Goal: Transaction & Acquisition: Purchase product/service

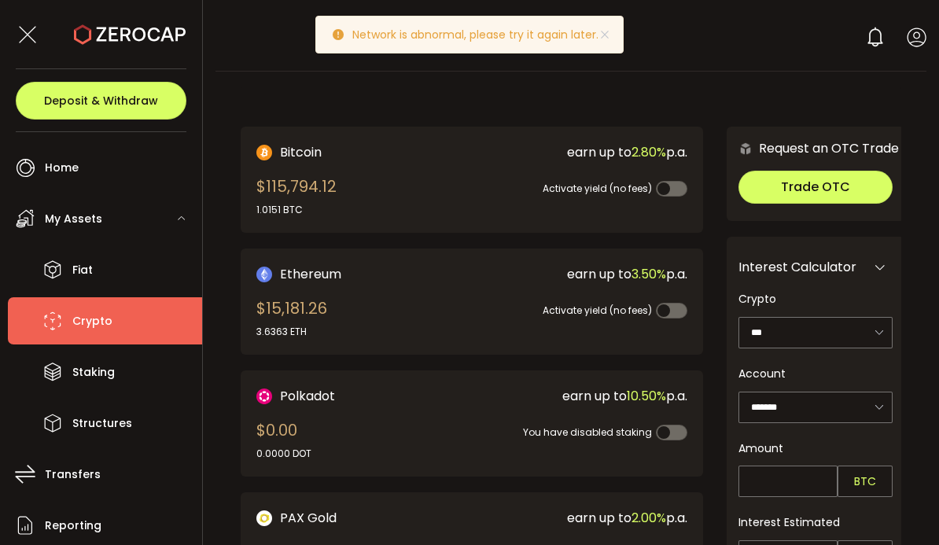
scroll to position [-2, 0]
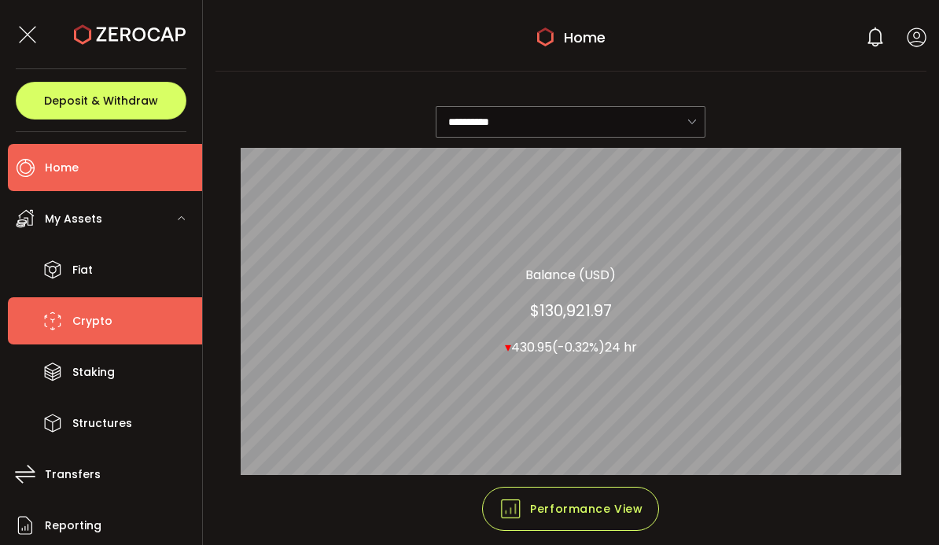
click at [101, 319] on span "Crypto" at bounding box center [92, 321] width 40 height 23
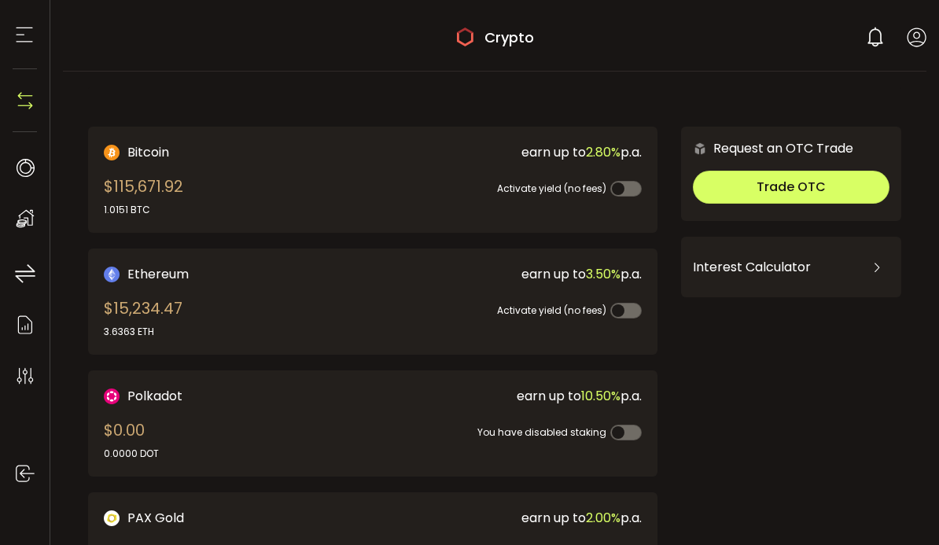
click at [773, 192] on span "Trade OTC" at bounding box center [790, 187] width 69 height 18
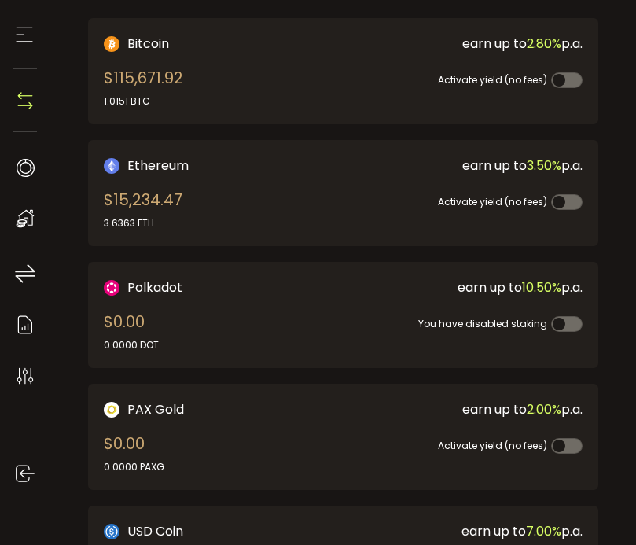
scroll to position [98, 0]
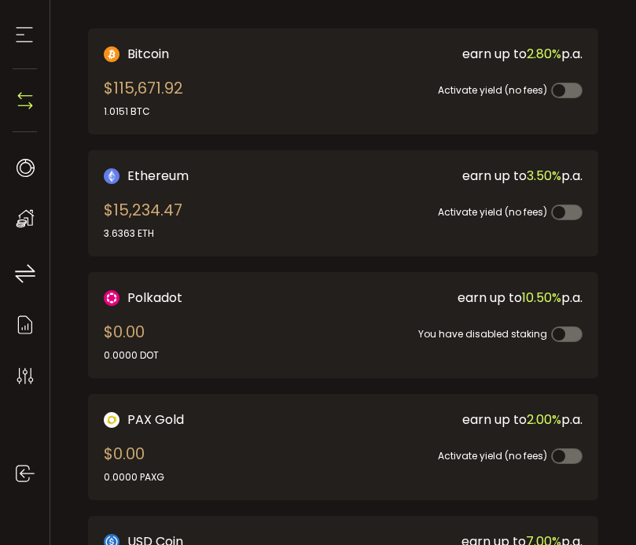
click at [159, 81] on div "$115,671.92 1.0151 BTC" at bounding box center [143, 97] width 79 height 42
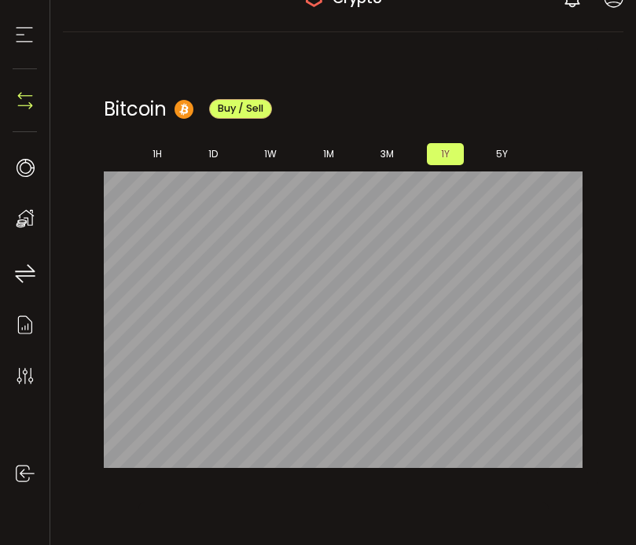
scroll to position [42, 0]
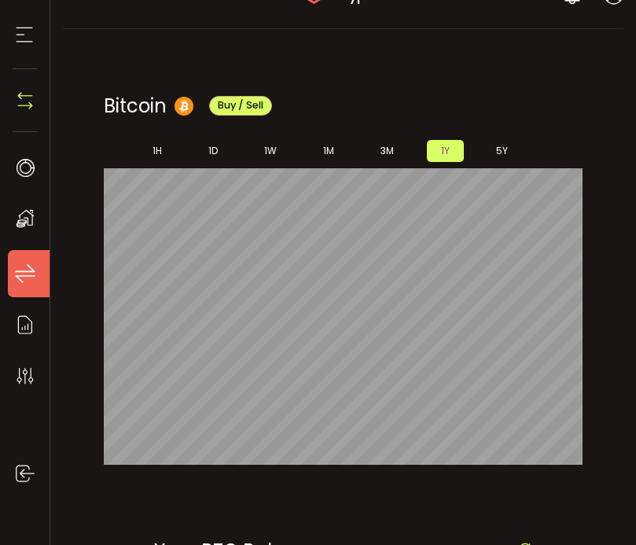
click at [30, 263] on icon at bounding box center [25, 274] width 24 height 24
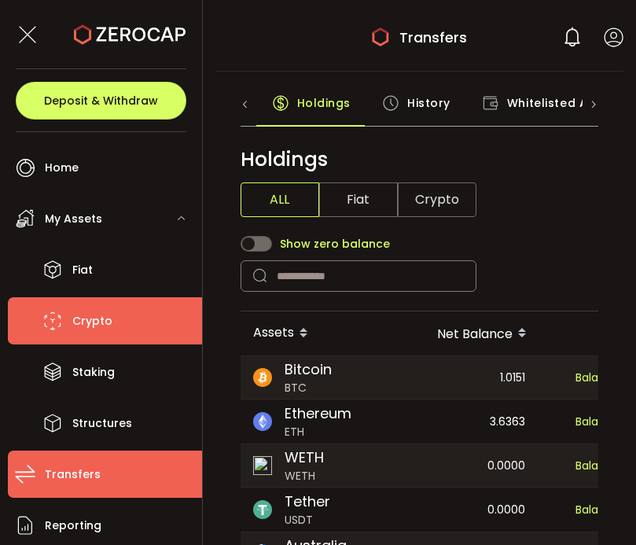
click at [94, 313] on span "Crypto" at bounding box center [92, 321] width 40 height 23
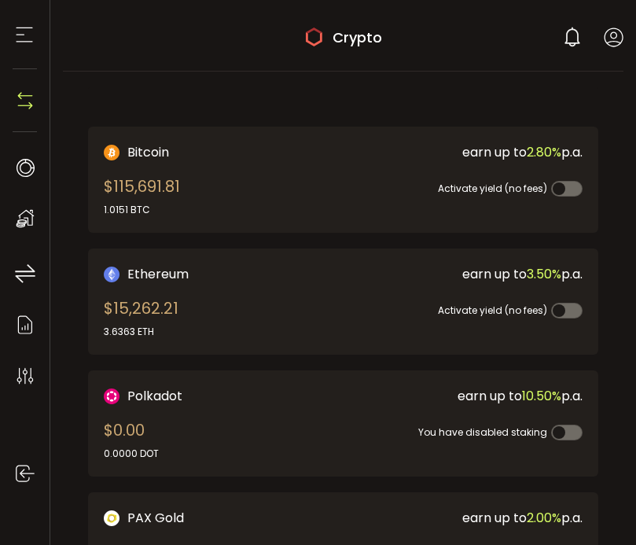
click at [139, 183] on div "$115,691.81 1.0151 BTC" at bounding box center [142, 196] width 76 height 42
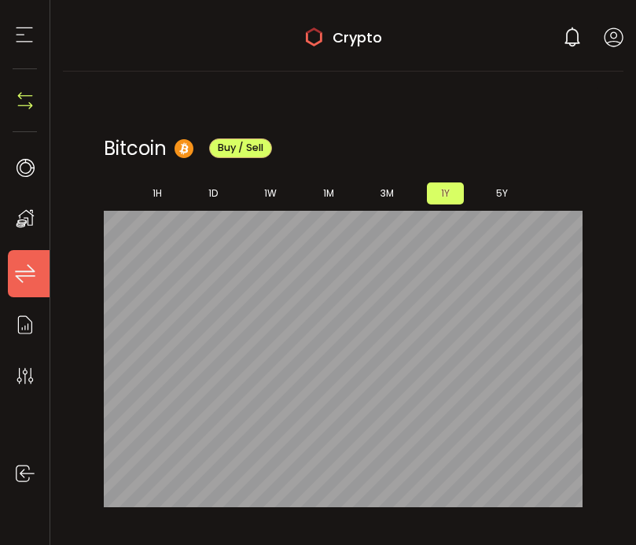
click at [26, 269] on icon at bounding box center [25, 274] width 24 height 24
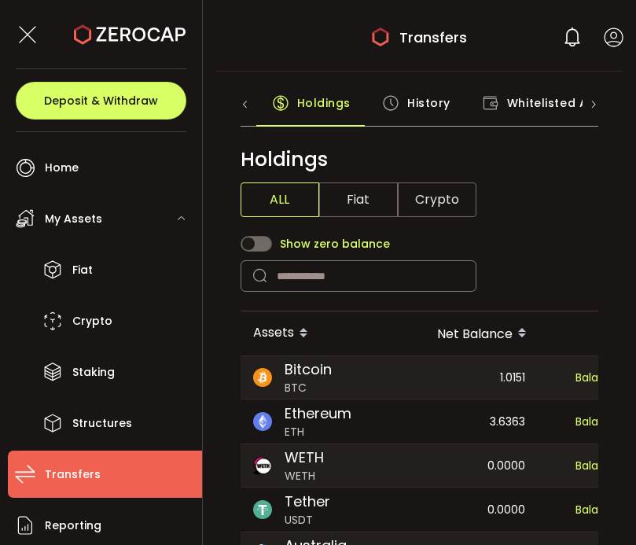
click at [453, 206] on span "Crypto" at bounding box center [437, 199] width 79 height 35
click at [399, 375] on div "1.0151" at bounding box center [460, 377] width 156 height 42
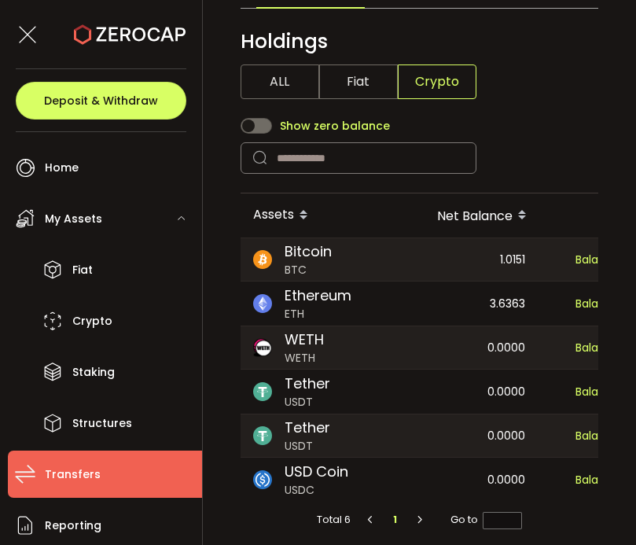
scroll to position [119, 0]
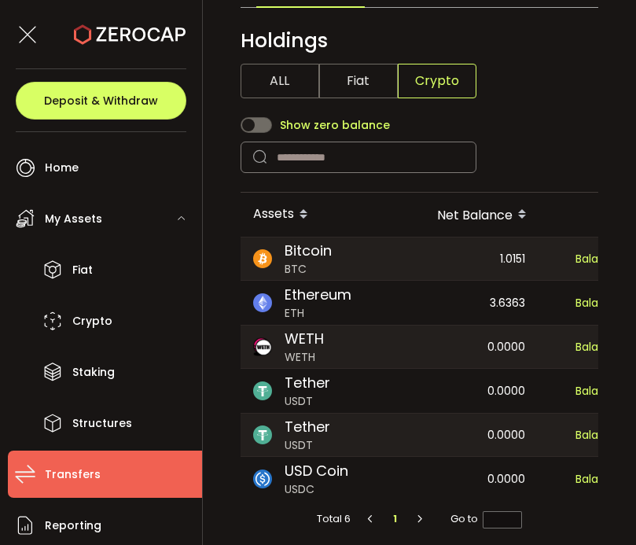
click at [329, 260] on span "Bitcoin" at bounding box center [308, 250] width 47 height 21
click at [289, 262] on span "BTC" at bounding box center [308, 269] width 47 height 17
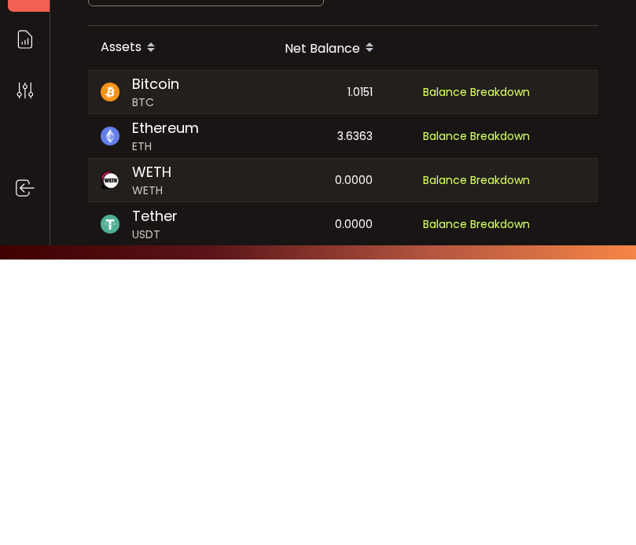
scroll to position [0, 0]
click at [138, 359] on span "Bitcoin" at bounding box center [155, 369] width 47 height 21
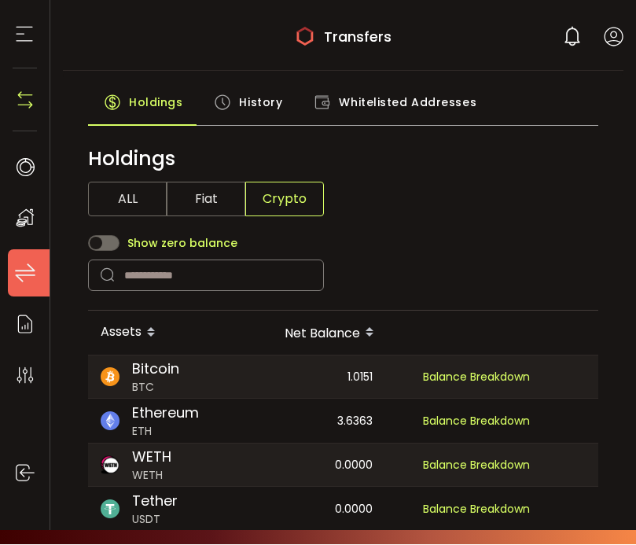
click at [22, 216] on icon at bounding box center [25, 219] width 24 height 24
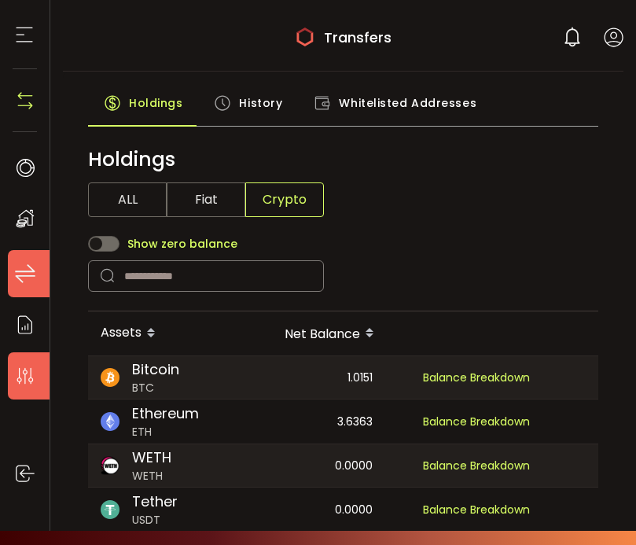
click at [23, 370] on icon at bounding box center [25, 376] width 24 height 24
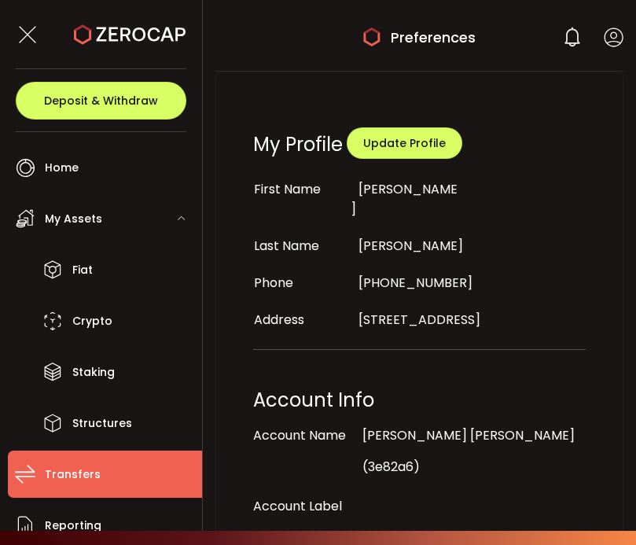
click at [72, 468] on span "Transfers" at bounding box center [73, 474] width 56 height 23
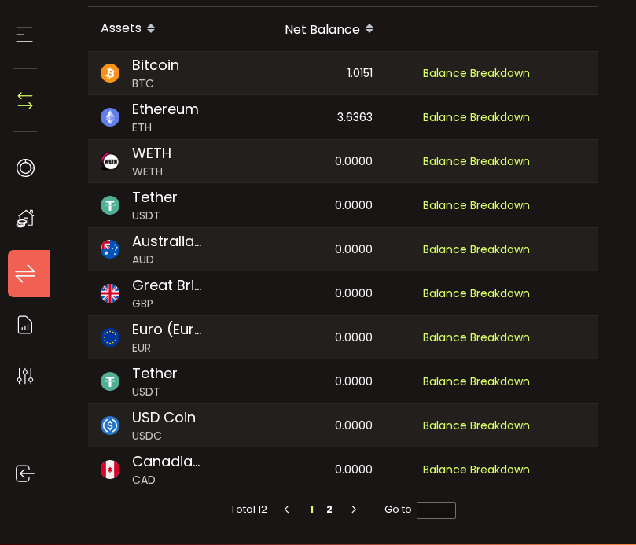
scroll to position [303, 0]
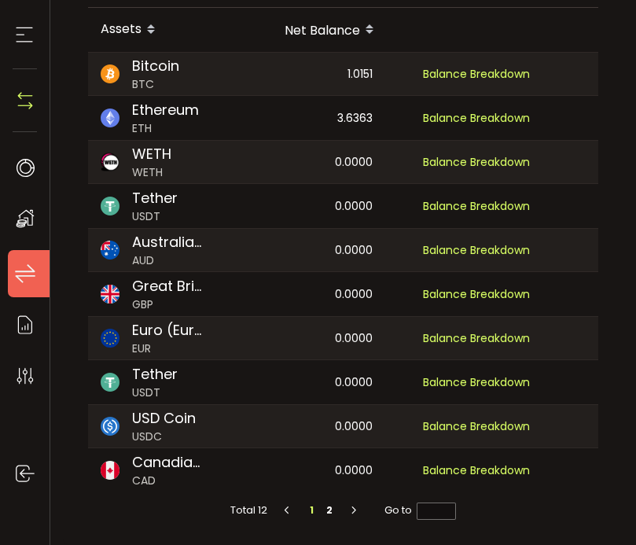
click at [183, 74] on div "Bitcoin BTC" at bounding box center [158, 74] width 140 height 42
click at [171, 77] on span "BTC" at bounding box center [155, 84] width 47 height 17
click at [26, 26] on icon at bounding box center [25, 35] width 24 height 24
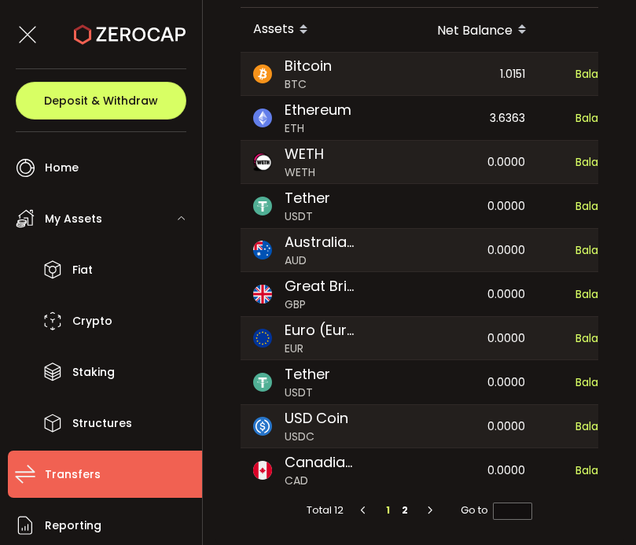
click at [52, 109] on button "Deposit & Withdraw" at bounding box center [101, 101] width 171 height 38
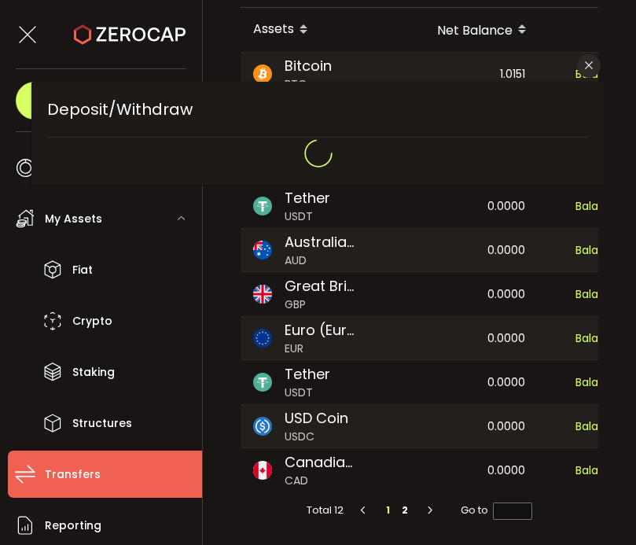
type input "**********"
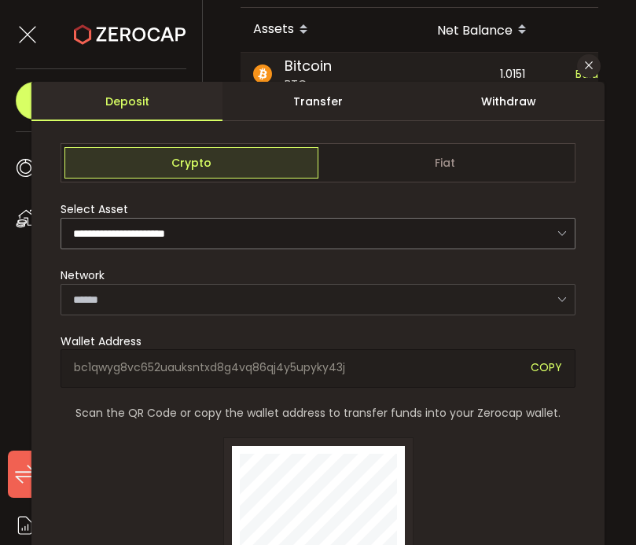
type input "*******"
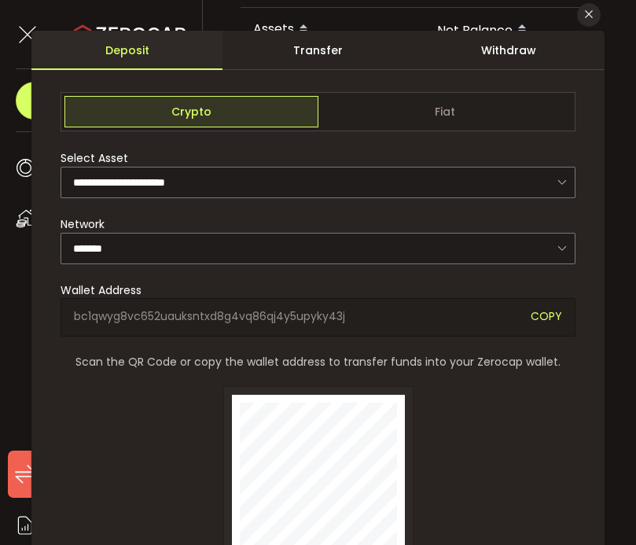
scroll to position [52, 0]
click at [267, 59] on div "Transfer" at bounding box center [318, 49] width 191 height 39
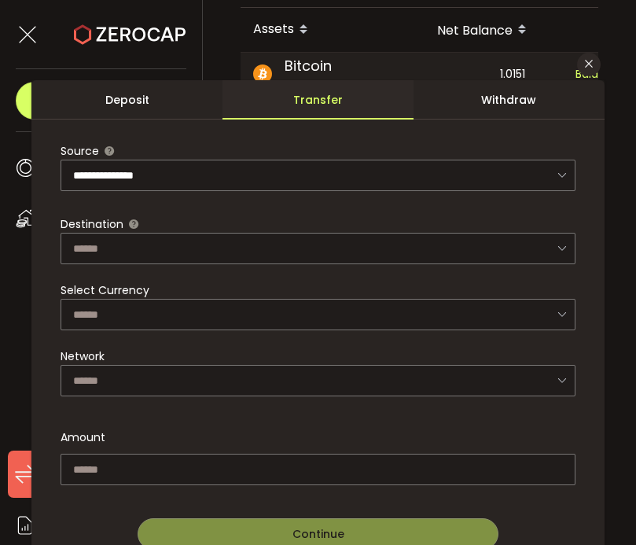
scroll to position [1, 0]
click at [514, 101] on div "Withdraw" at bounding box center [509, 100] width 191 height 39
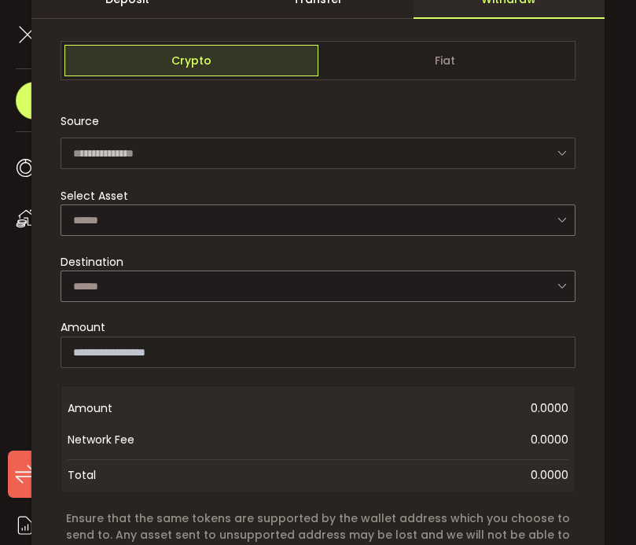
scroll to position [105, 0]
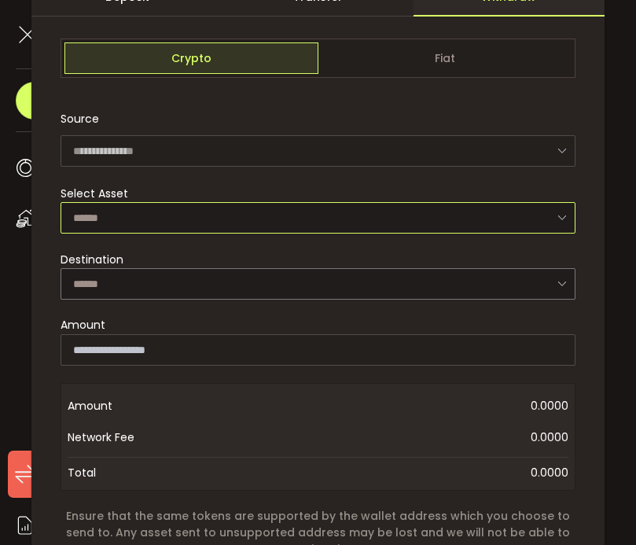
click at [550, 220] on input "dialog" at bounding box center [318, 217] width 515 height 31
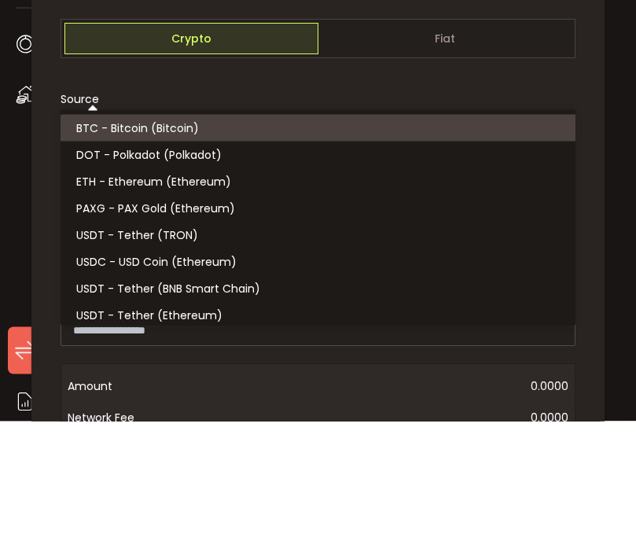
scroll to position [0, 0]
click at [115, 243] on span "BTC - Bitcoin (Bitcoin)" at bounding box center [137, 251] width 123 height 16
type input "**********"
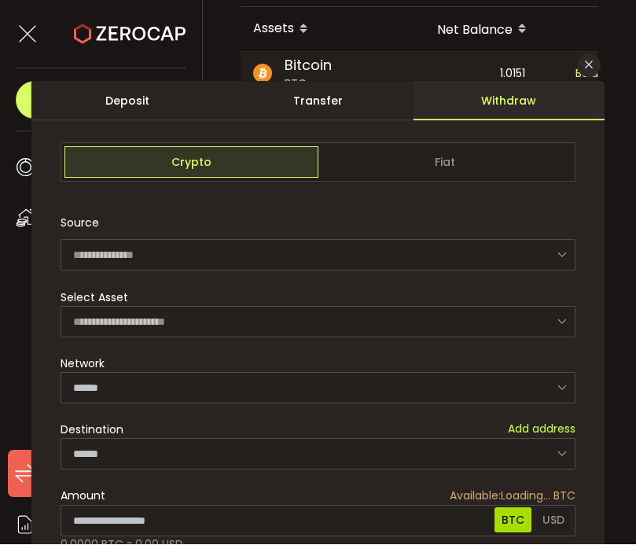
type input "*******"
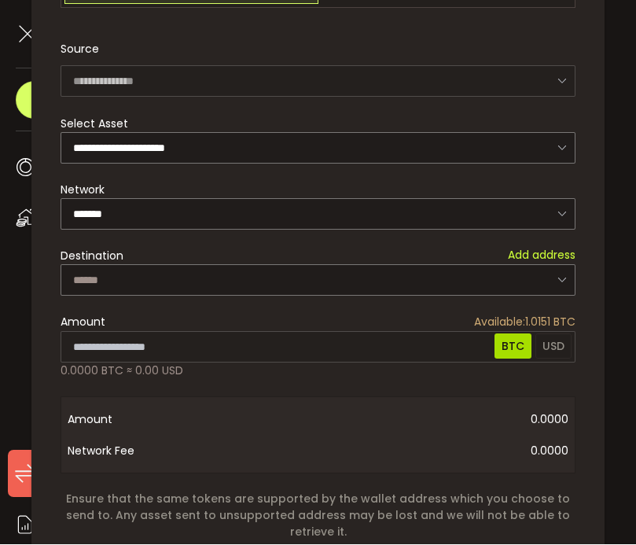
scroll to position [175, 0]
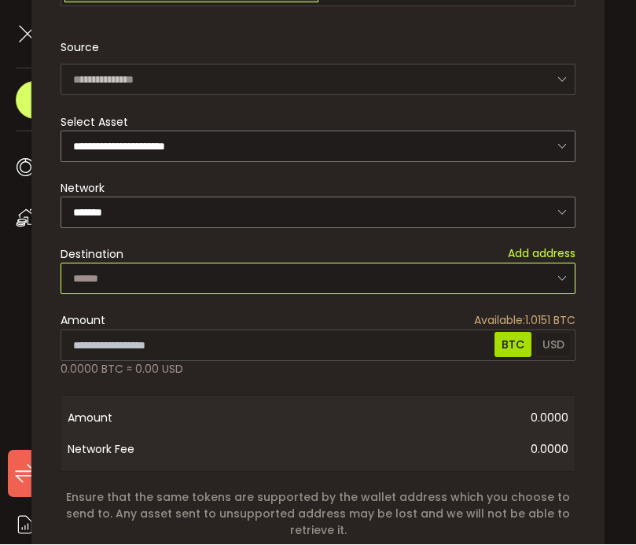
click at [551, 286] on input "dialog" at bounding box center [318, 278] width 515 height 31
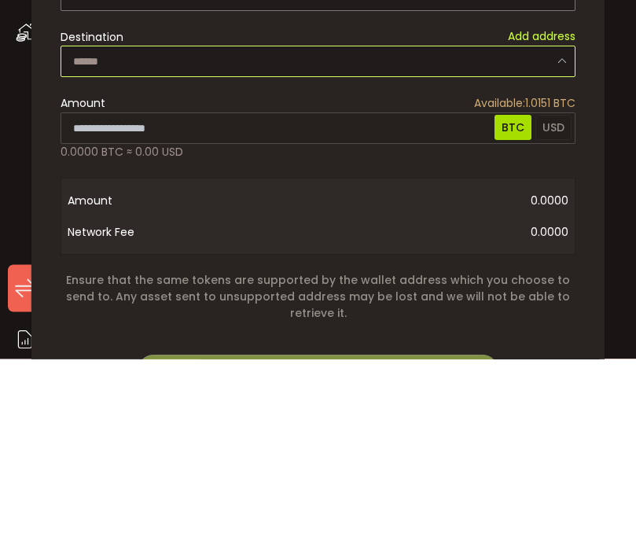
scroll to position [206, 0]
click at [132, 233] on input "dialog" at bounding box center [318, 248] width 515 height 31
click at [550, 233] on input "dialog" at bounding box center [318, 248] width 515 height 31
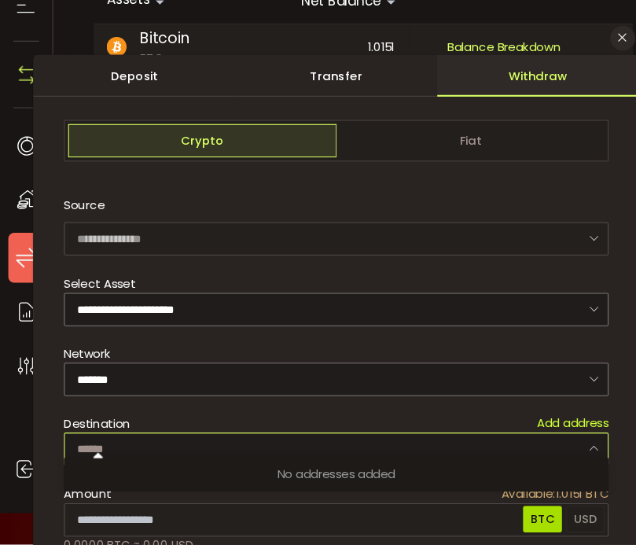
scroll to position [0, 0]
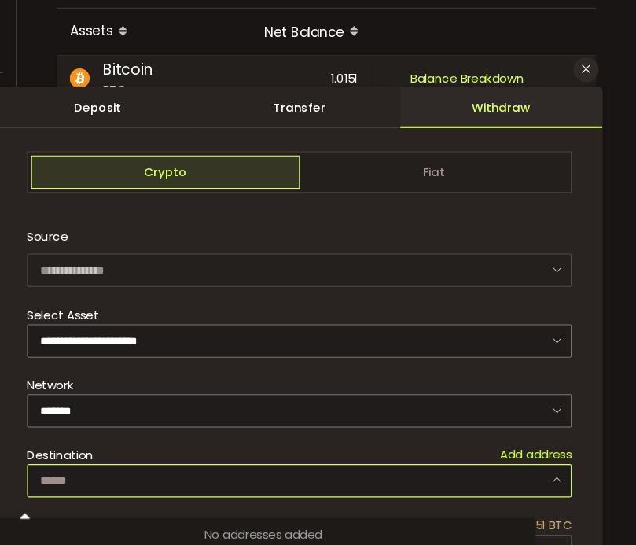
click at [212, 32] on div "**********" at bounding box center [318, 272] width 636 height 545
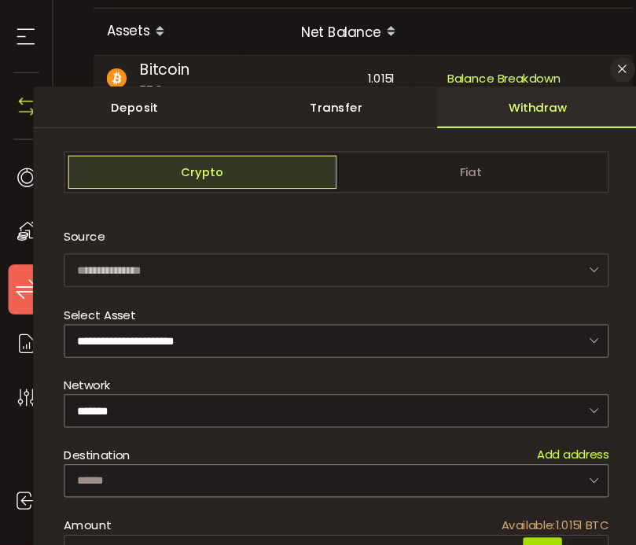
click at [21, 72] on div "**********" at bounding box center [318, 272] width 636 height 545
click at [581, 72] on button "Close" at bounding box center [589, 66] width 24 height 24
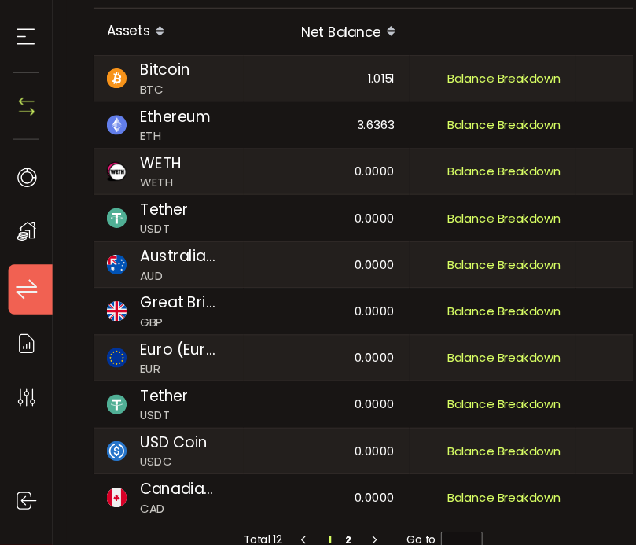
click at [24, 213] on icon at bounding box center [25, 219] width 24 height 24
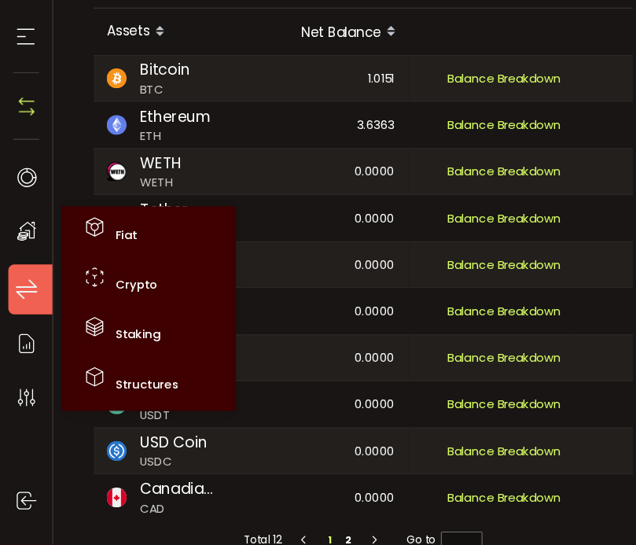
click at [28, 217] on icon at bounding box center [25, 219] width 24 height 24
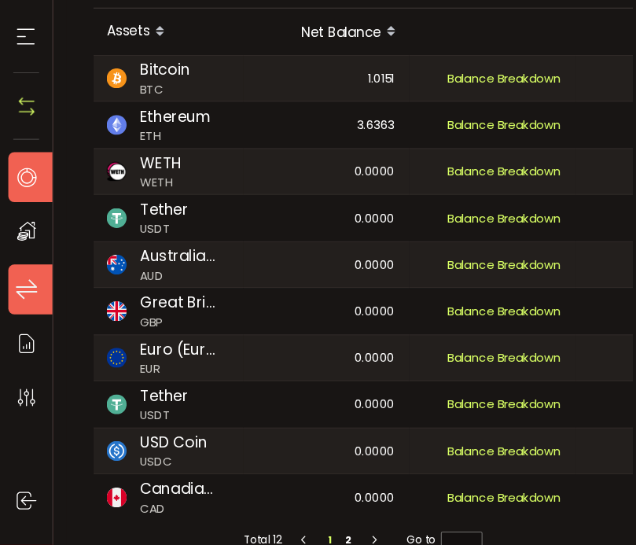
click at [24, 168] on icon at bounding box center [25, 168] width 24 height 24
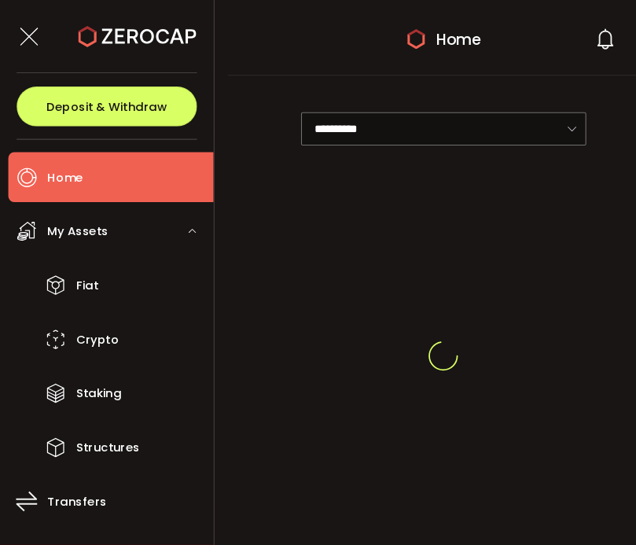
click at [69, 169] on span "Home" at bounding box center [62, 167] width 34 height 23
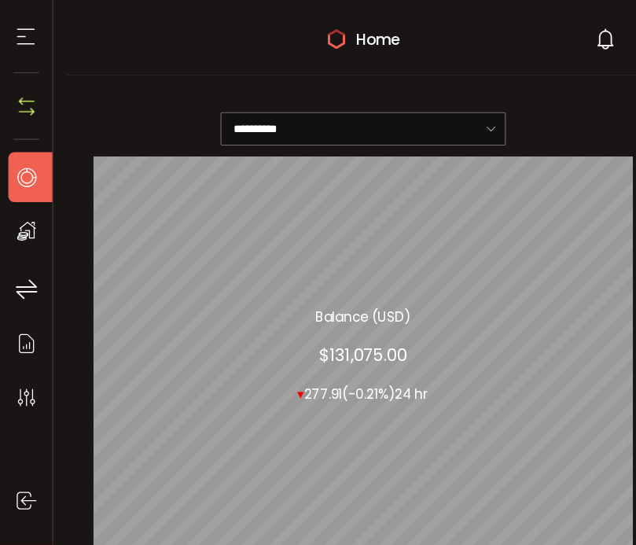
click at [27, 165] on icon at bounding box center [25, 168] width 24 height 24
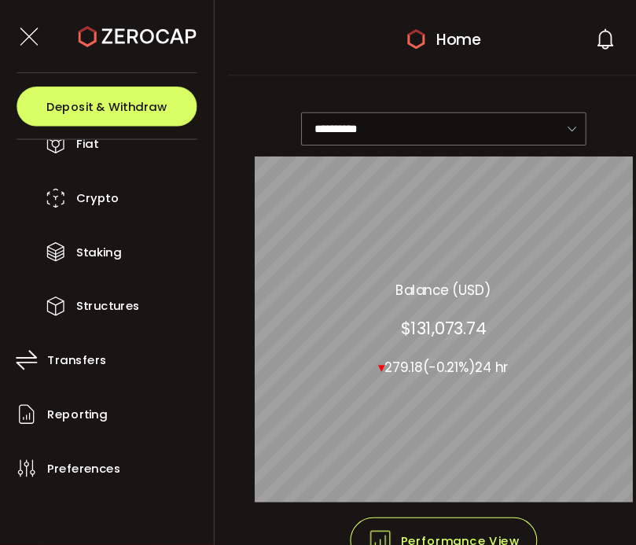
scroll to position [132, 0]
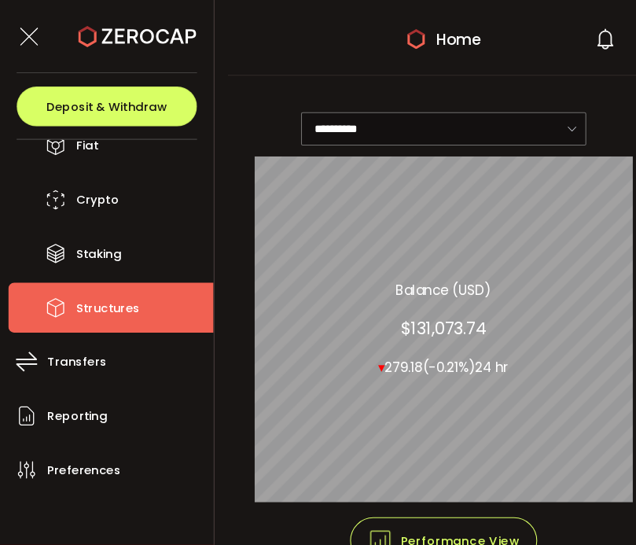
click at [99, 296] on span "Structures" at bounding box center [102, 291] width 60 height 23
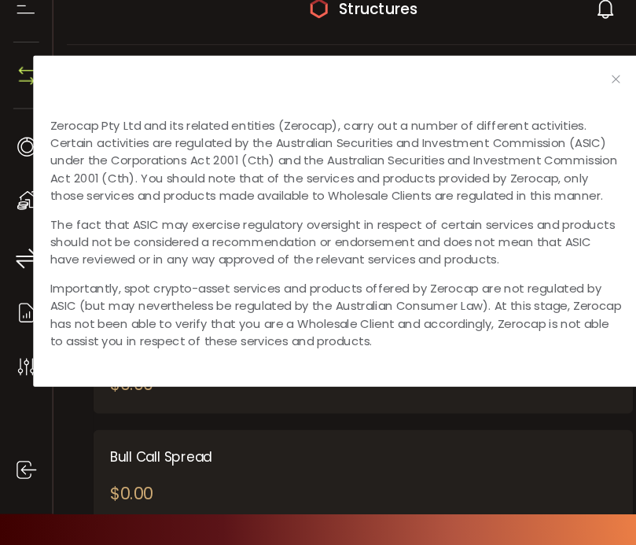
click at [576, 97] on icon "Close" at bounding box center [582, 103] width 13 height 13
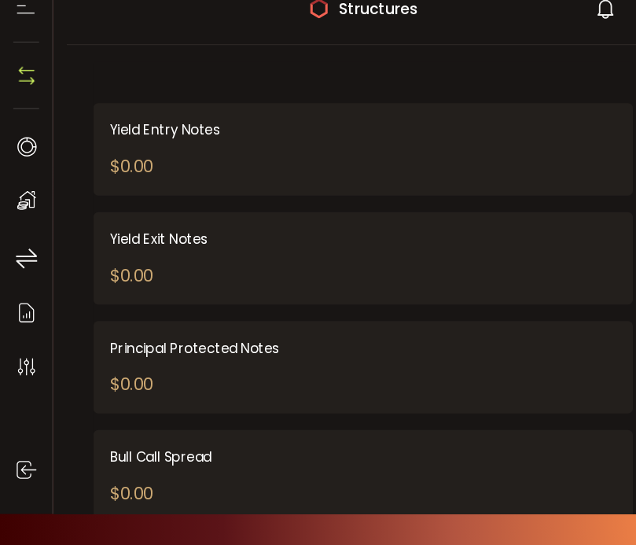
click at [20, 23] on icon at bounding box center [25, 35] width 24 height 24
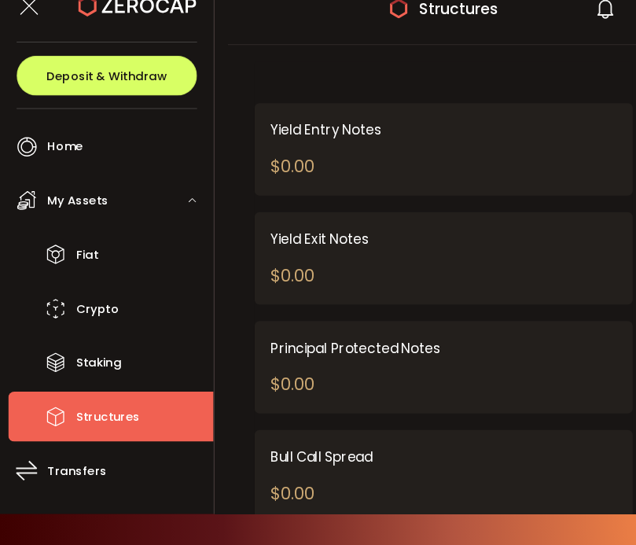
click at [54, 95] on span "Deposit & Withdraw" at bounding box center [101, 100] width 114 height 11
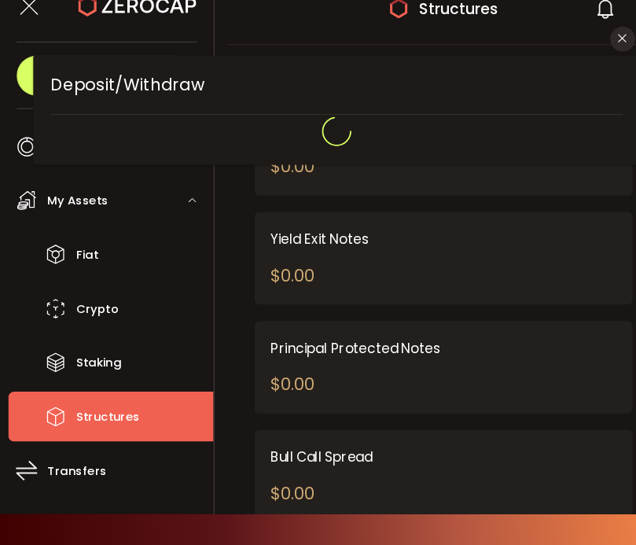
type input "**********"
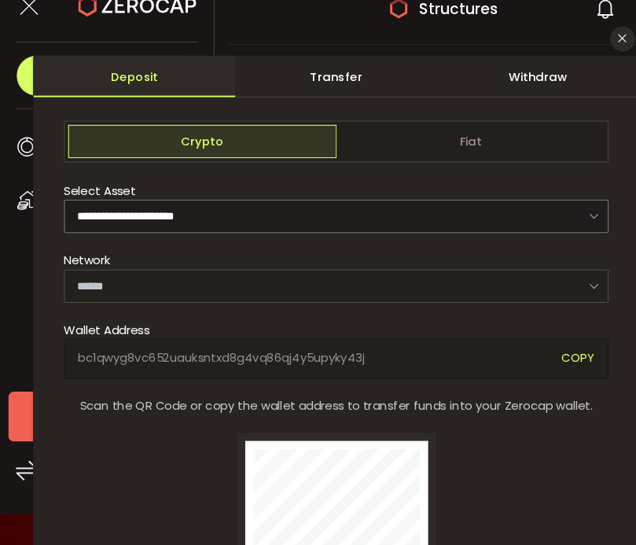
type input "*******"
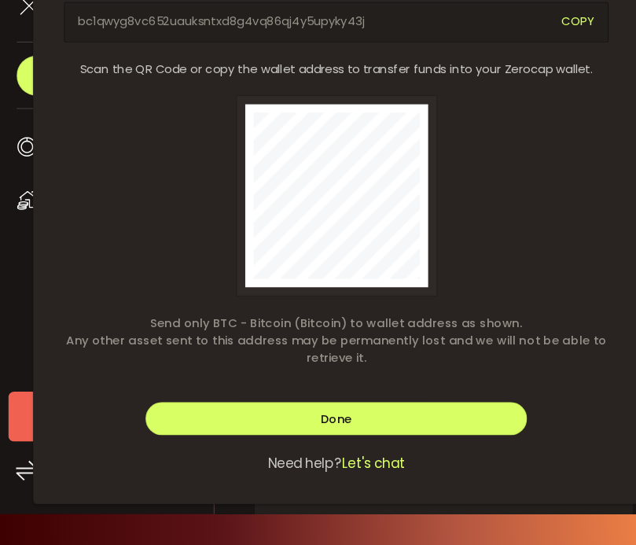
scroll to position [329, 0]
click at [252, 409] on button "Done" at bounding box center [318, 424] width 361 height 31
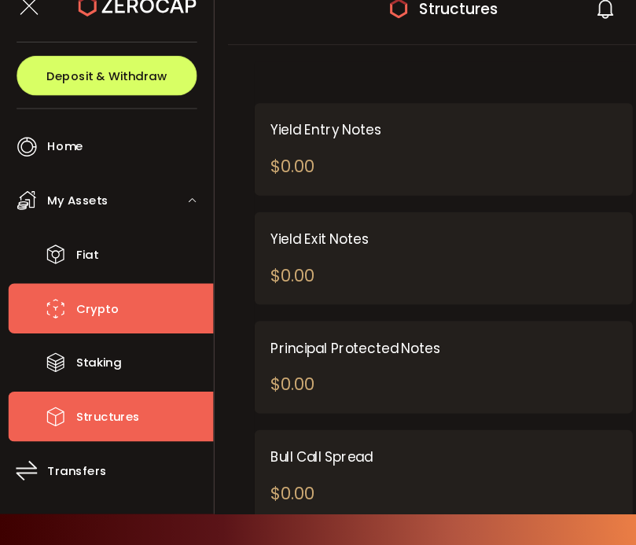
click at [105, 310] on span "Crypto" at bounding box center [92, 321] width 40 height 23
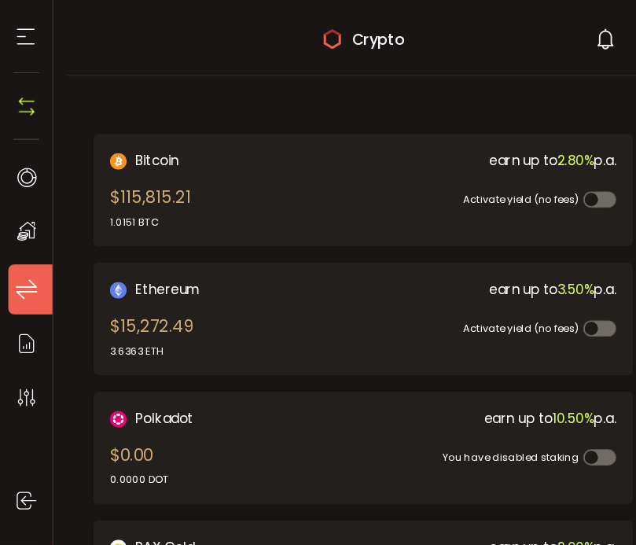
click at [25, 263] on icon at bounding box center [25, 274] width 24 height 24
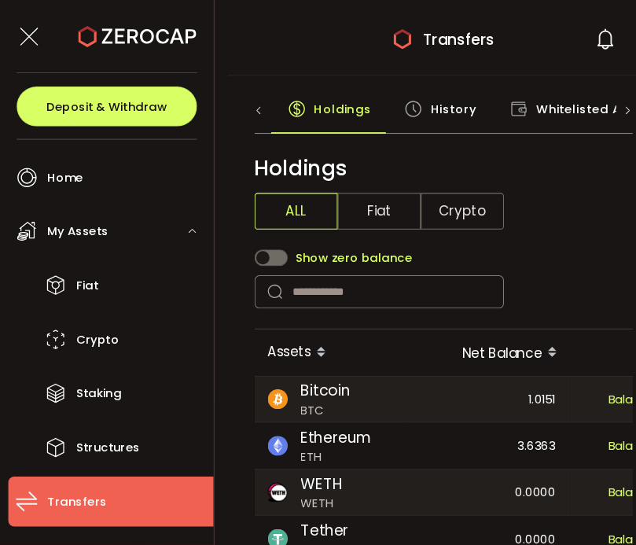
click at [86, 221] on span "My Assets" at bounding box center [73, 219] width 57 height 23
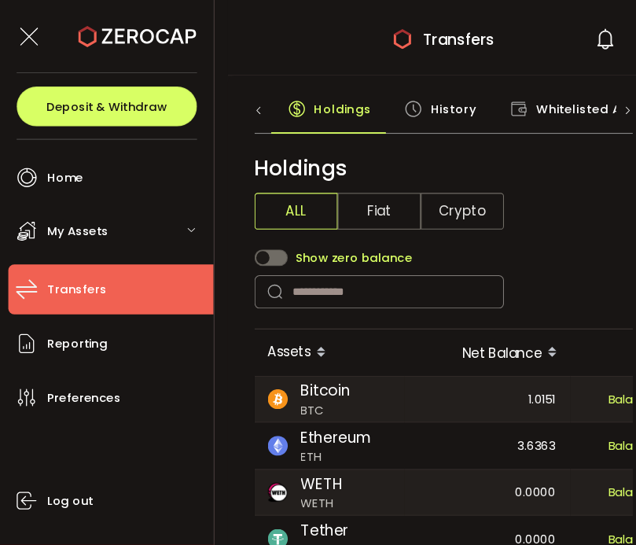
click at [72, 215] on span "My Assets" at bounding box center [73, 219] width 57 height 23
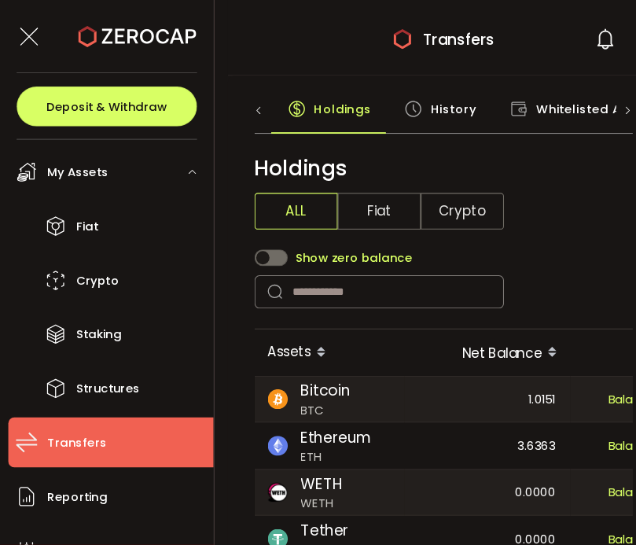
scroll to position [66, 0]
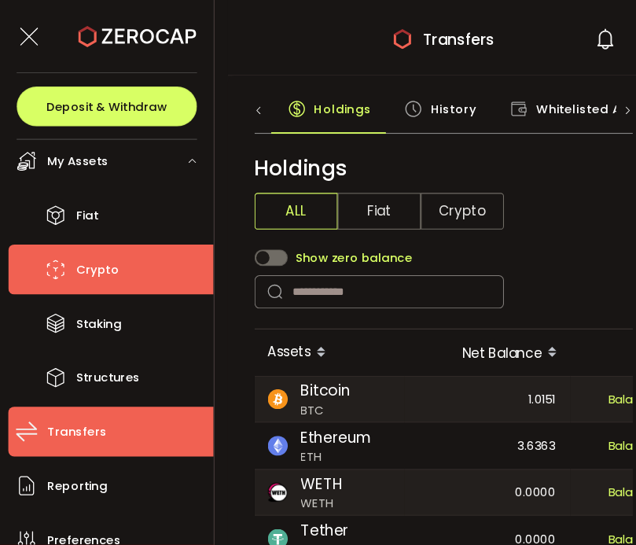
click at [102, 256] on span "Crypto" at bounding box center [92, 255] width 40 height 23
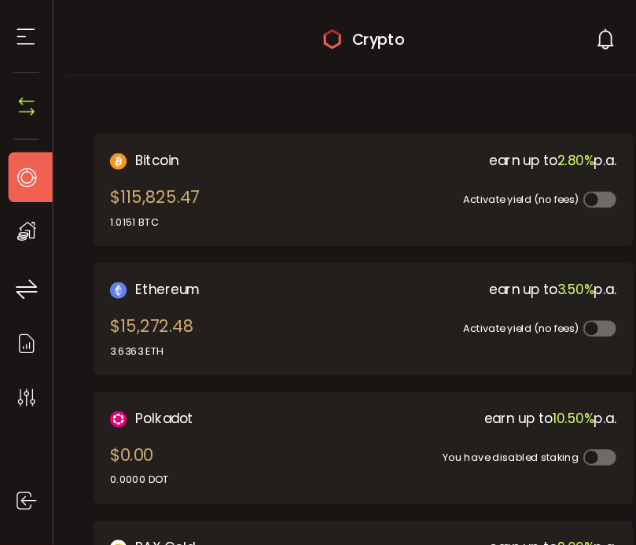
click at [31, 166] on icon at bounding box center [25, 168] width 24 height 24
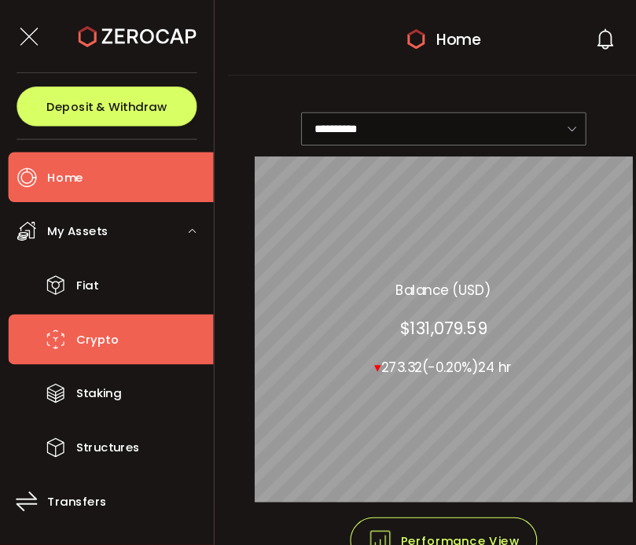
click at [86, 321] on span "Crypto" at bounding box center [92, 321] width 40 height 23
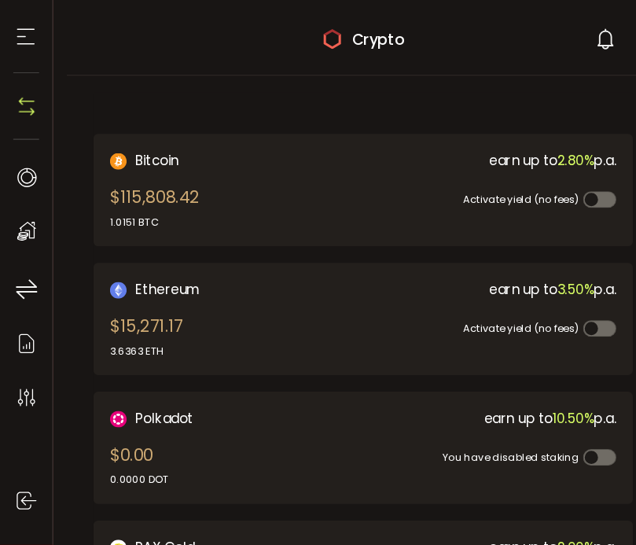
click at [252, 178] on div "Bitcoin $115,808.42 1.0151 BTC" at bounding box center [211, 179] width 215 height 75
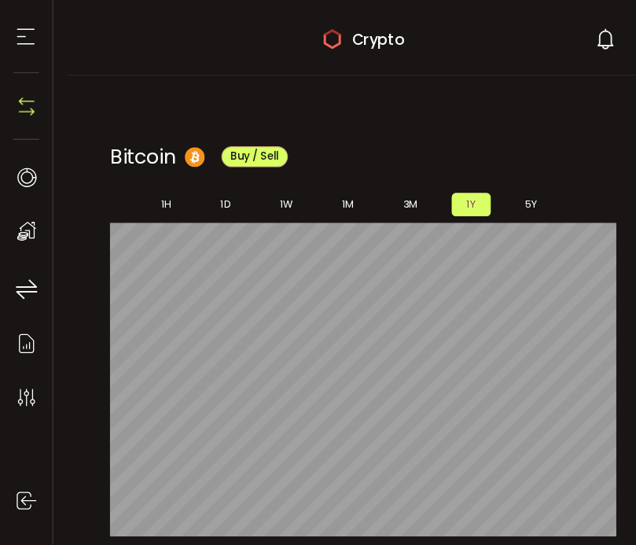
click at [30, 216] on icon at bounding box center [25, 219] width 24 height 24
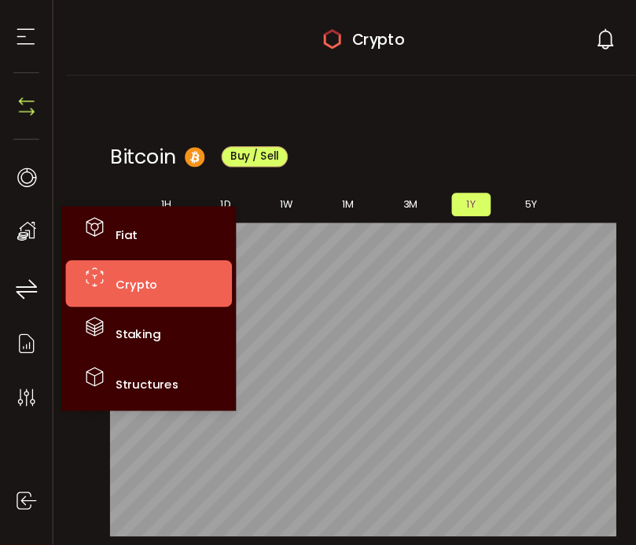
click at [136, 270] on span "Crypto" at bounding box center [129, 269] width 40 height 16
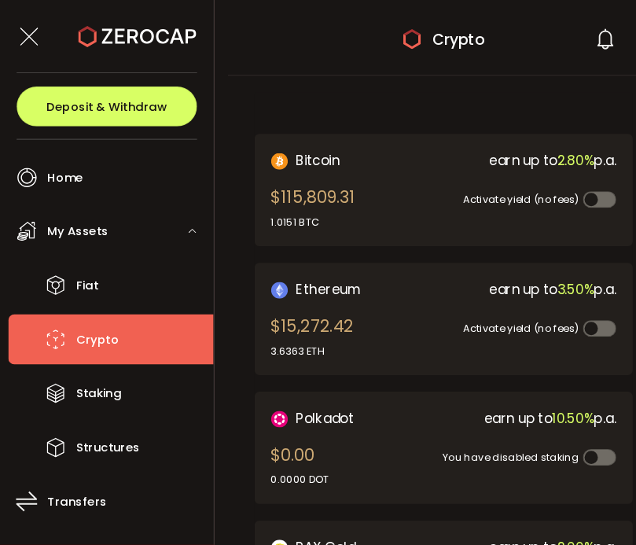
click at [94, 102] on span "Deposit & Withdraw" at bounding box center [101, 100] width 114 height 11
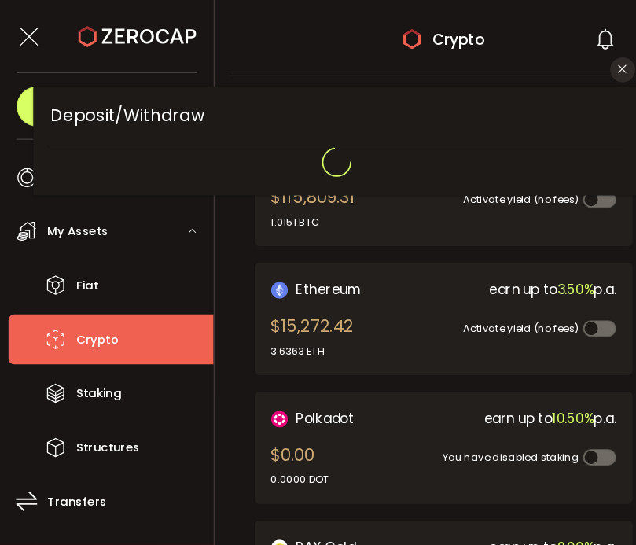
type input "**********"
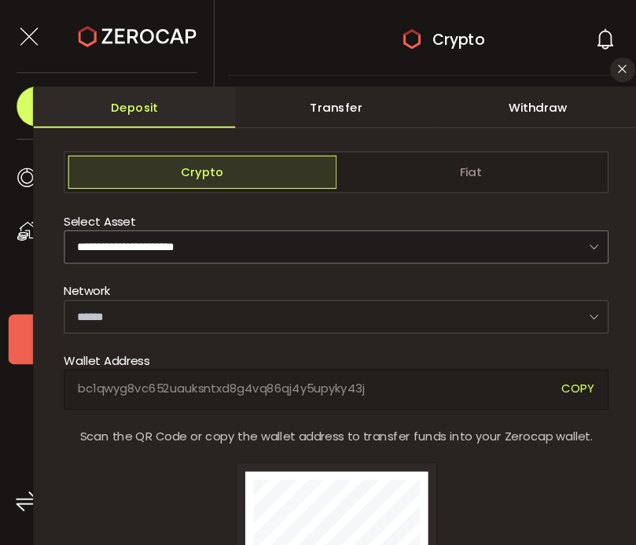
type input "*******"
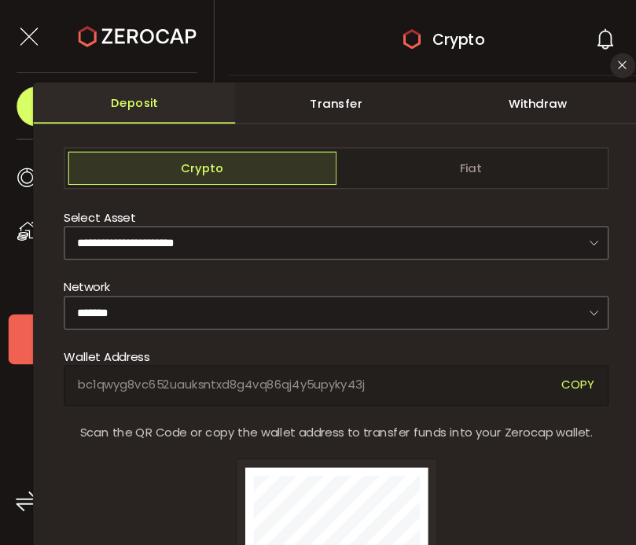
scroll to position [3, 0]
click at [513, 107] on div "Withdraw" at bounding box center [509, 98] width 191 height 39
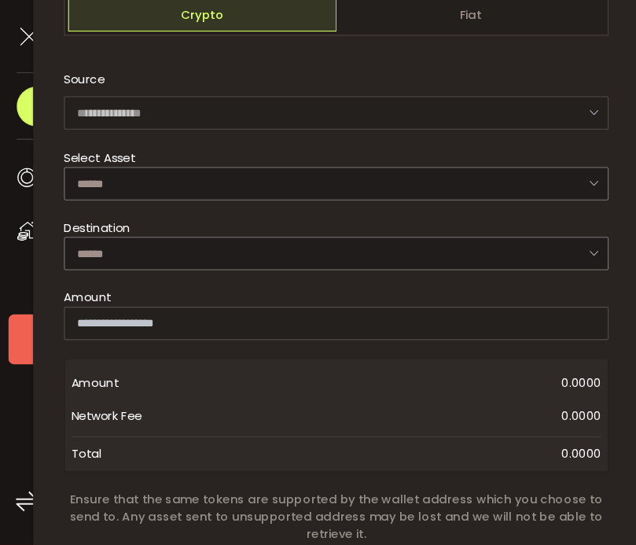
scroll to position [147, 0]
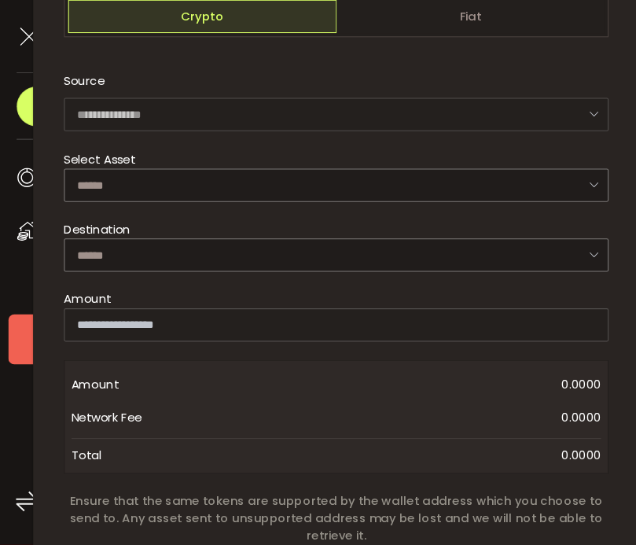
click at [563, 191] on icon "dialog" at bounding box center [562, 175] width 20 height 32
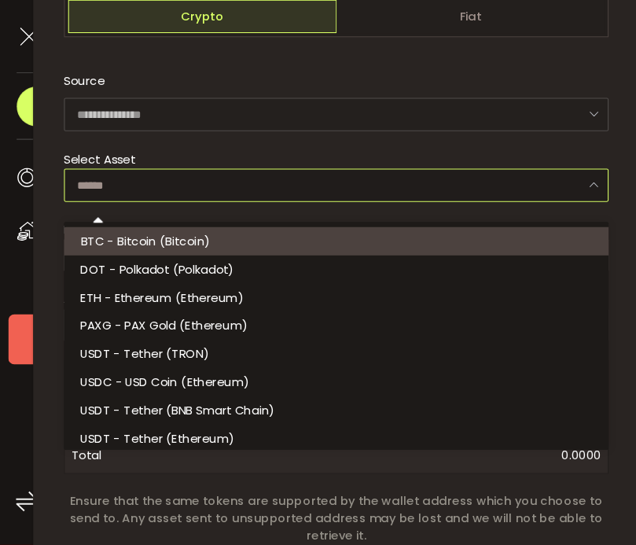
click at [140, 225] on span "BTC - Bitcoin (Bitcoin)" at bounding box center [137, 228] width 123 height 16
type input "**********"
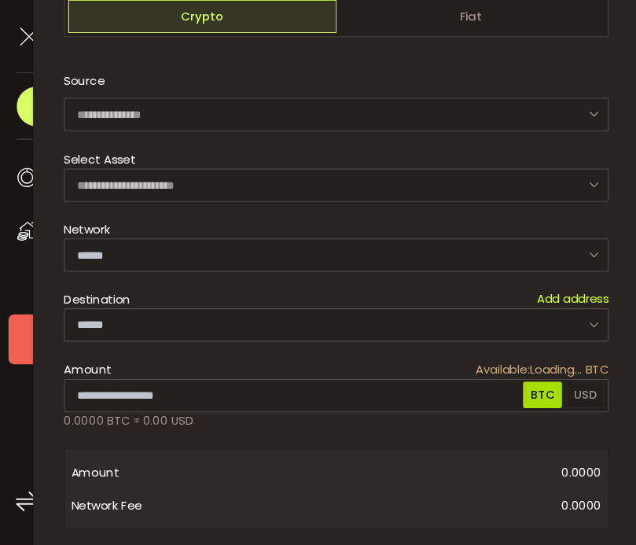
type input "*******"
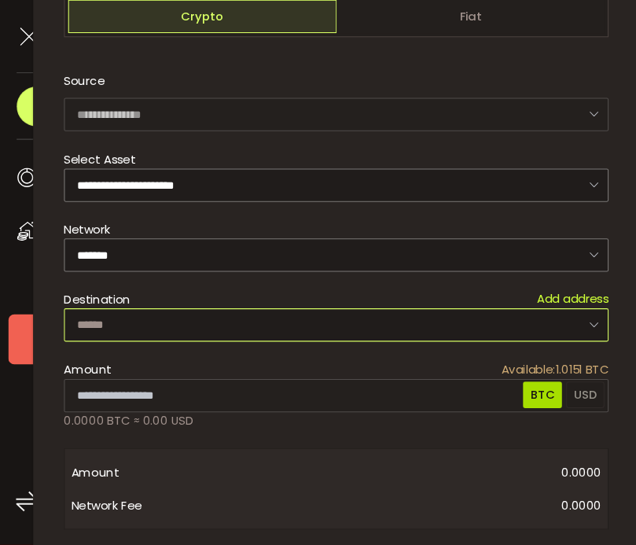
click at [551, 309] on input "dialog" at bounding box center [318, 307] width 515 height 31
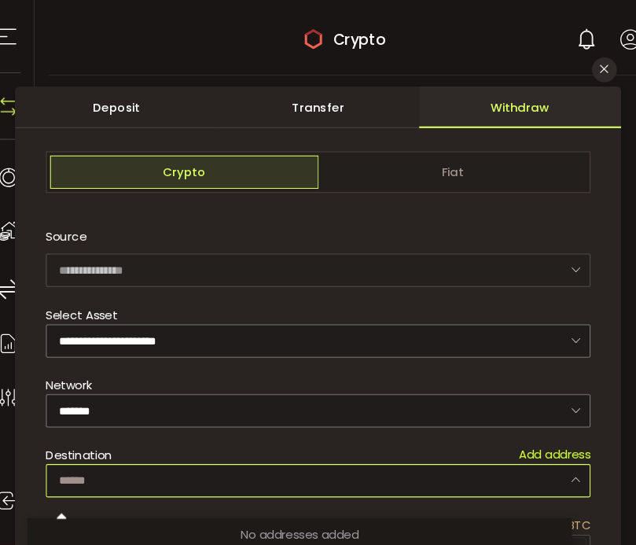
scroll to position [0, 0]
click at [583, 71] on icon "Close" at bounding box center [589, 65] width 13 height 13
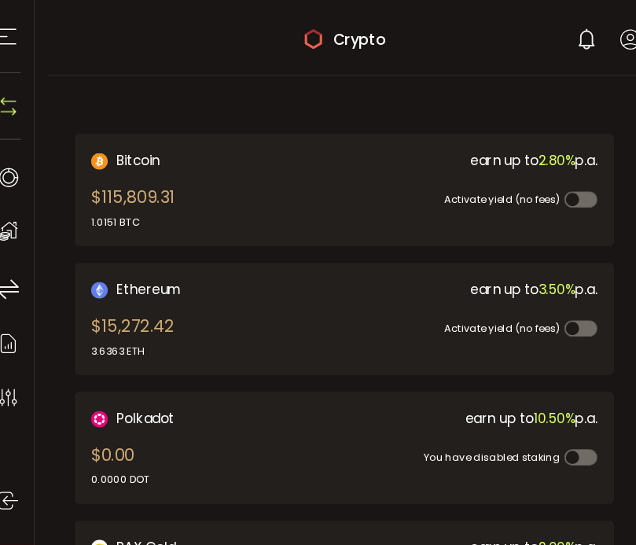
click at [115, 193] on div "$115,809.31 1.0151 BTC" at bounding box center [143, 196] width 79 height 42
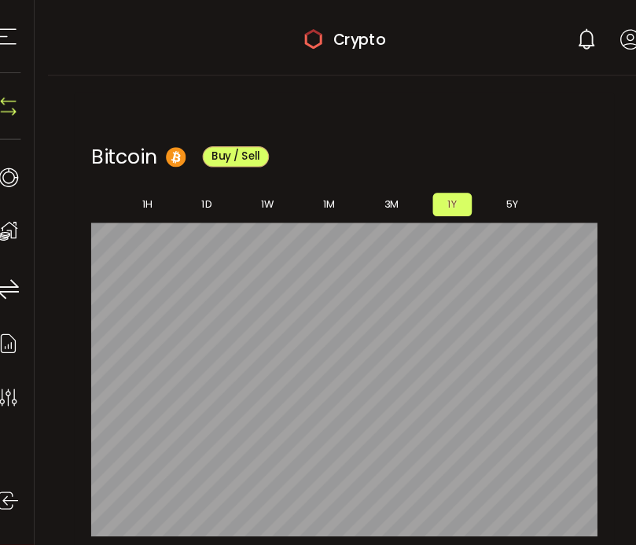
click at [232, 153] on span "Buy / Sell" at bounding box center [241, 147] width 46 height 13
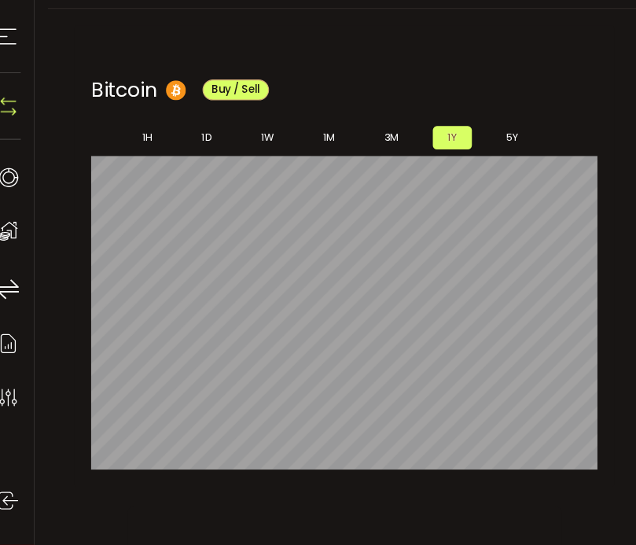
scroll to position [61, 0]
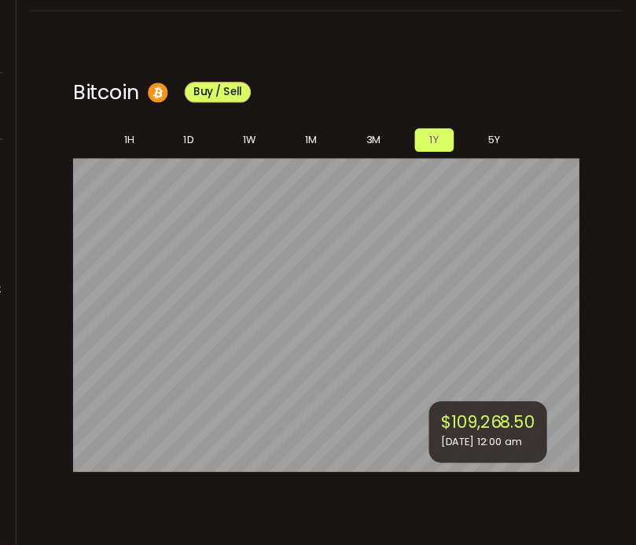
click at [194, 136] on li "1D" at bounding box center [213, 132] width 38 height 22
